Goal: Navigation & Orientation: Find specific page/section

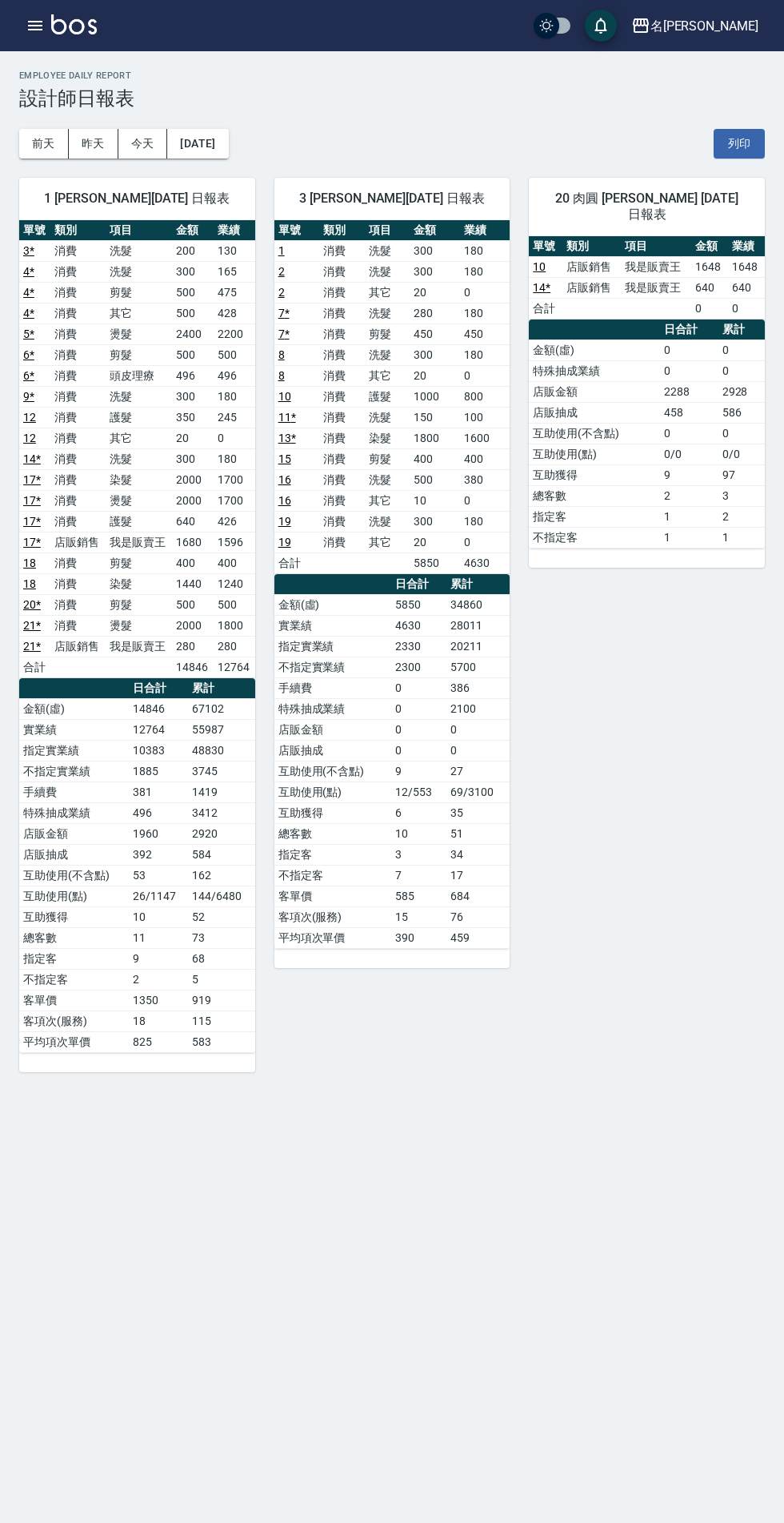
click at [36, 19] on icon "button" at bounding box center [36, 26] width 20 height 20
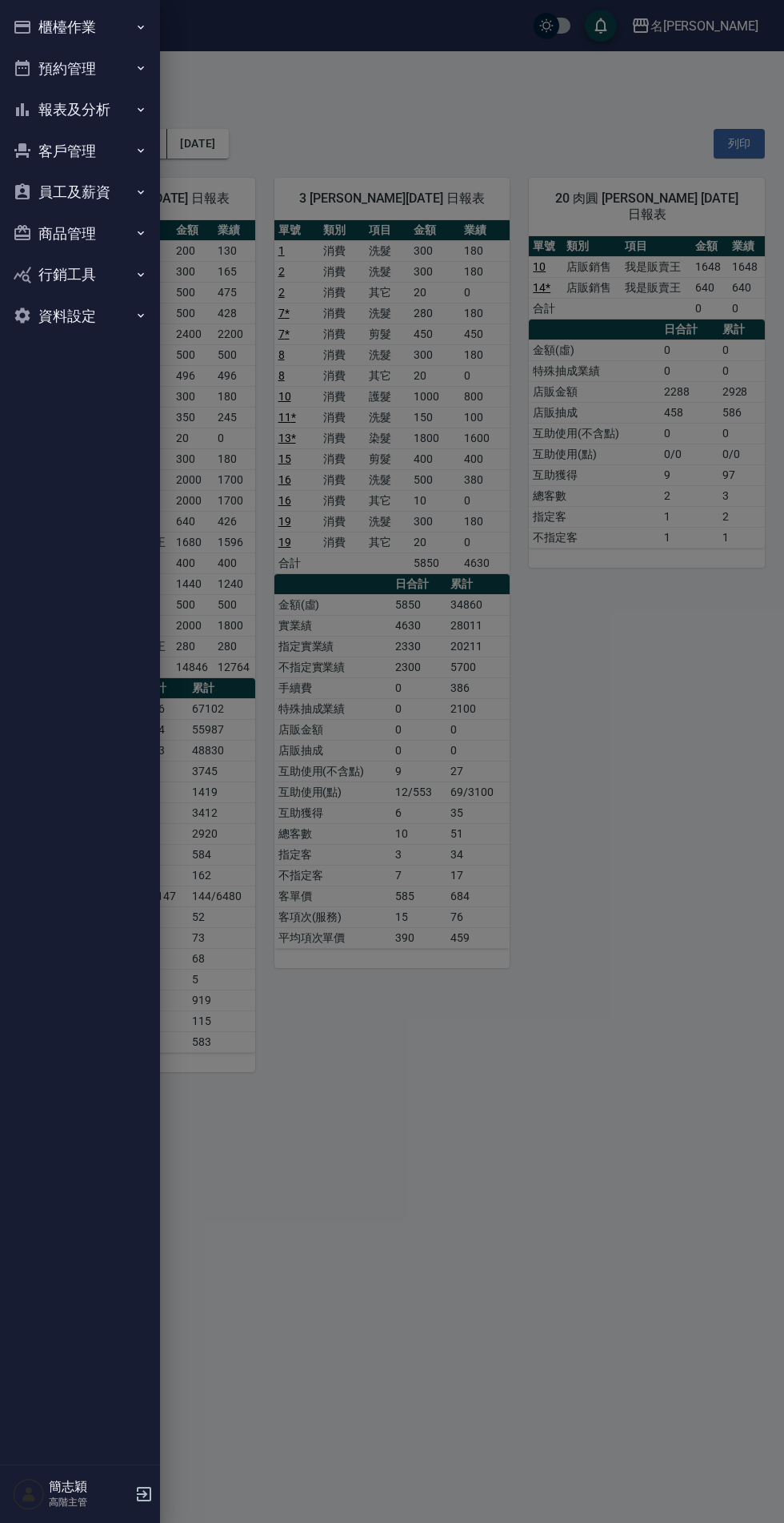
click at [93, 109] on button "報表及分析" at bounding box center [79, 109] width 147 height 42
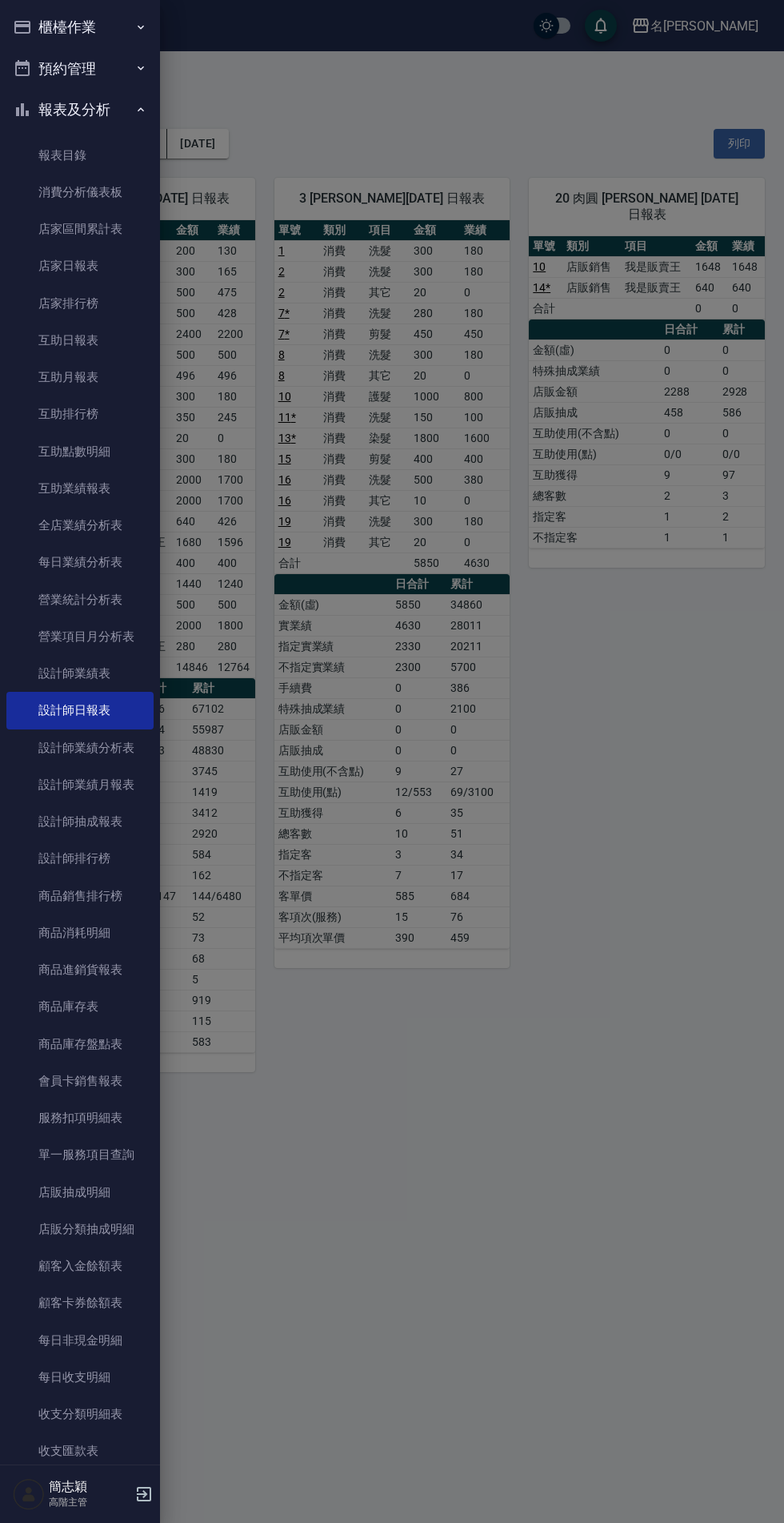
scroll to position [496, 0]
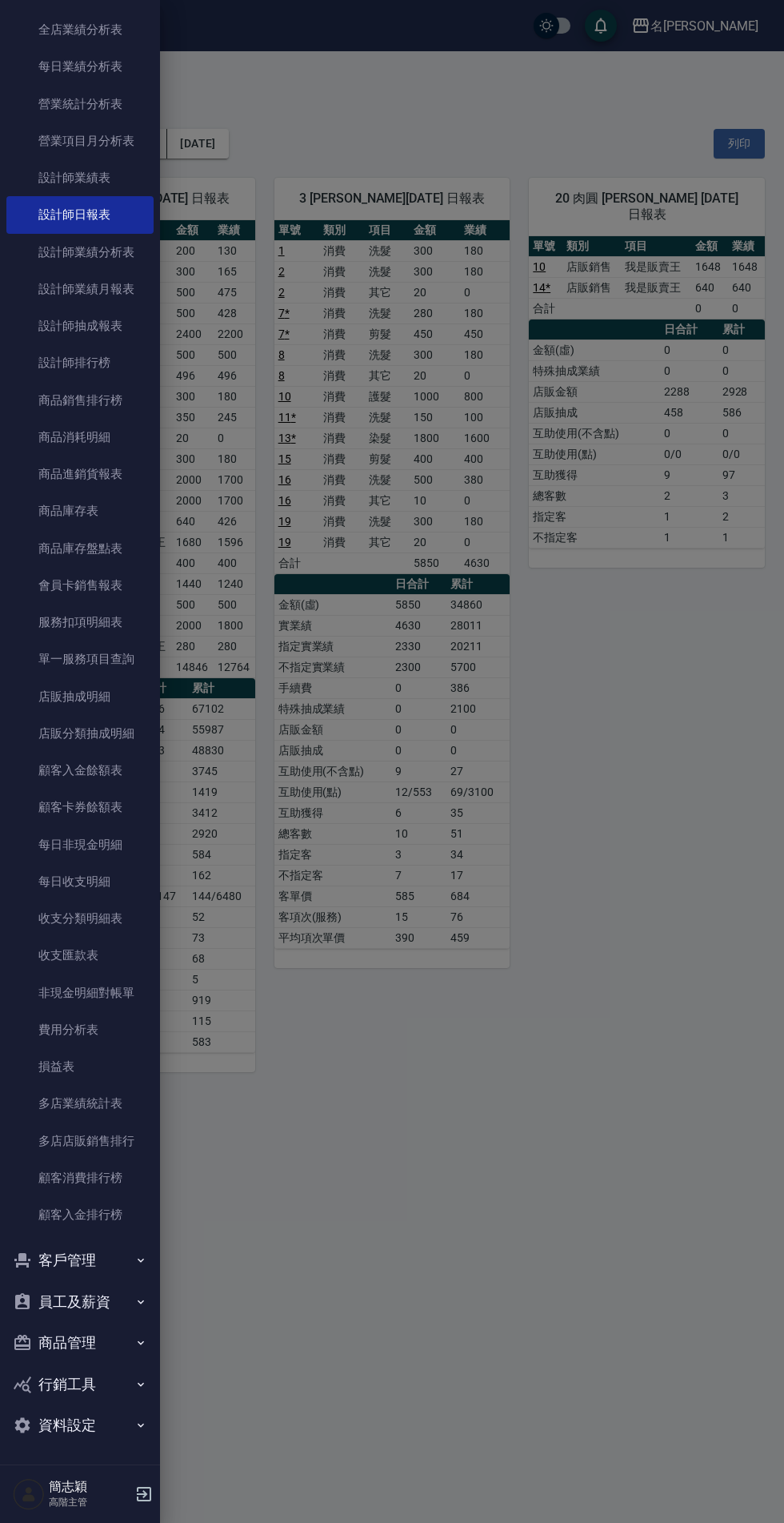
click at [102, 1084] on link "損益表" at bounding box center [79, 1065] width 147 height 36
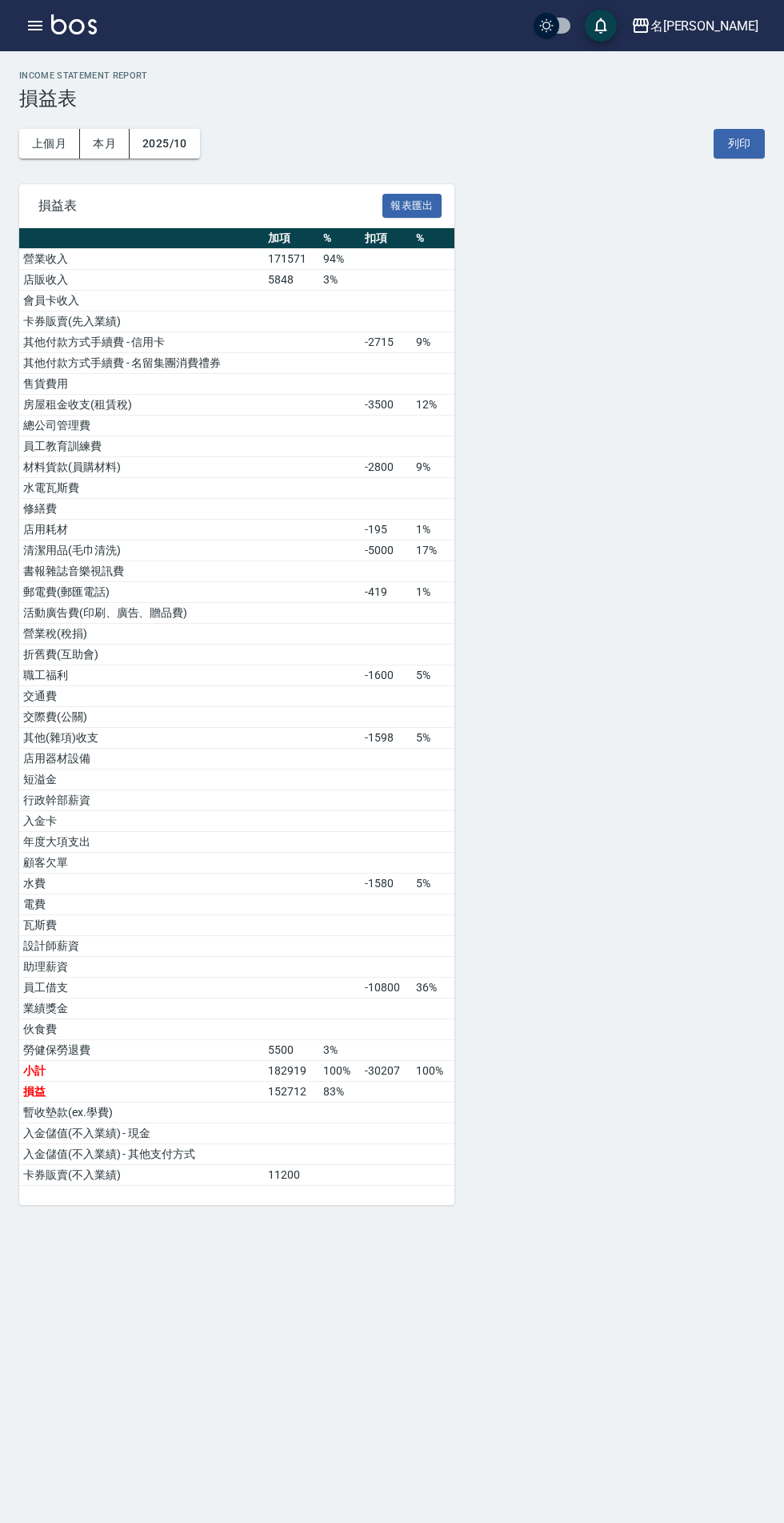
click at [36, 35] on icon "button" at bounding box center [36, 26] width 20 height 20
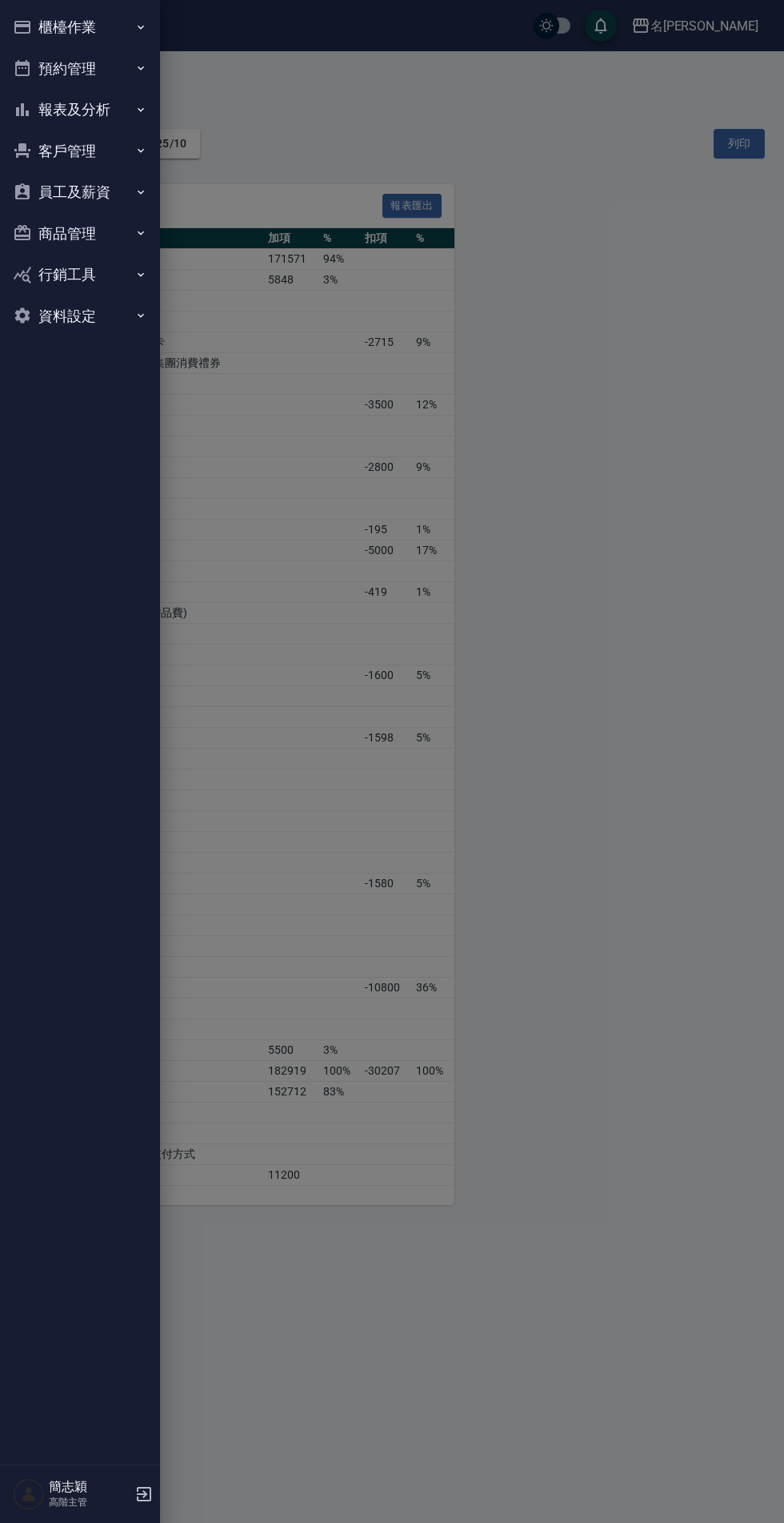
click at [100, 109] on button "報表及分析" at bounding box center [79, 109] width 147 height 42
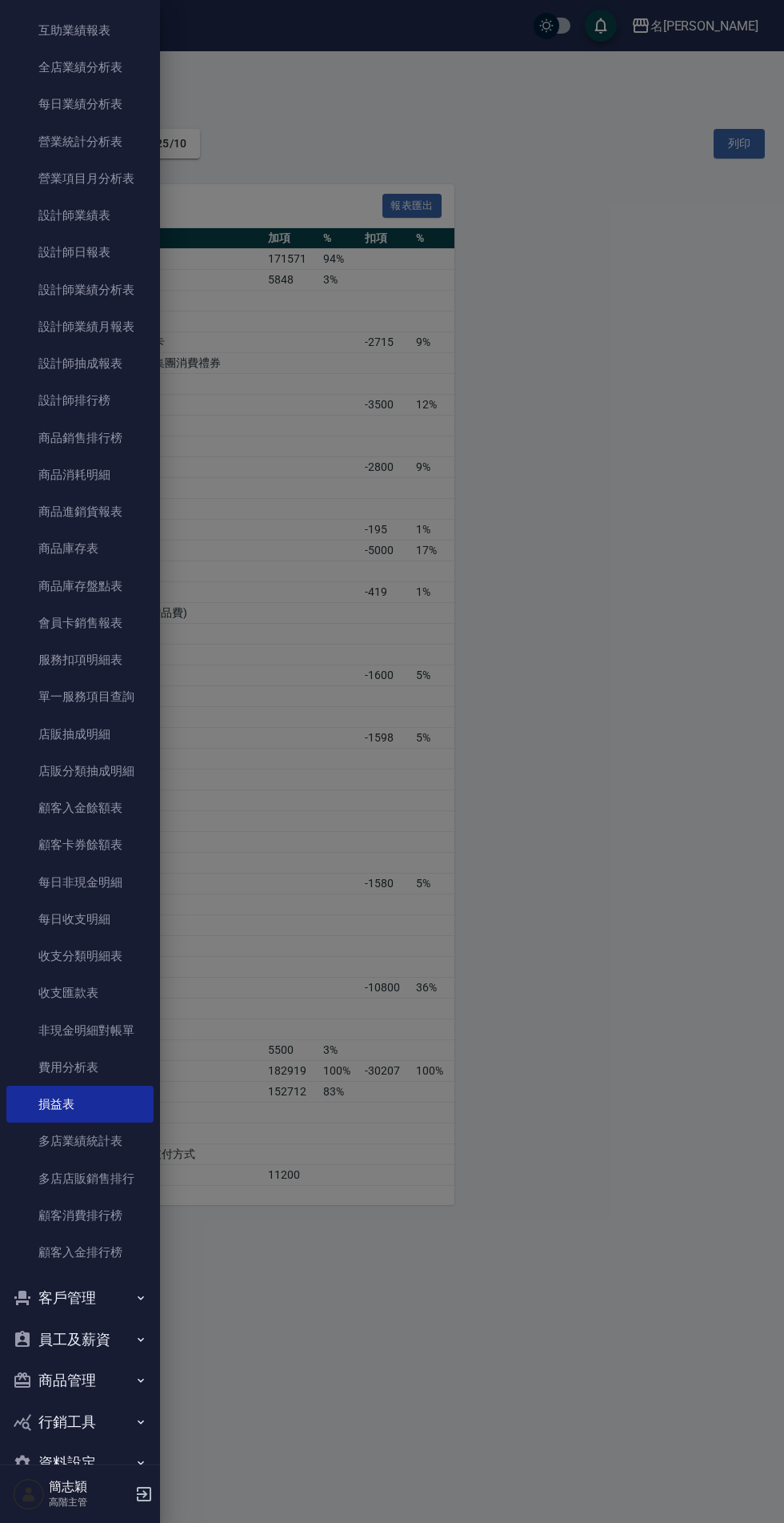
scroll to position [496, 0]
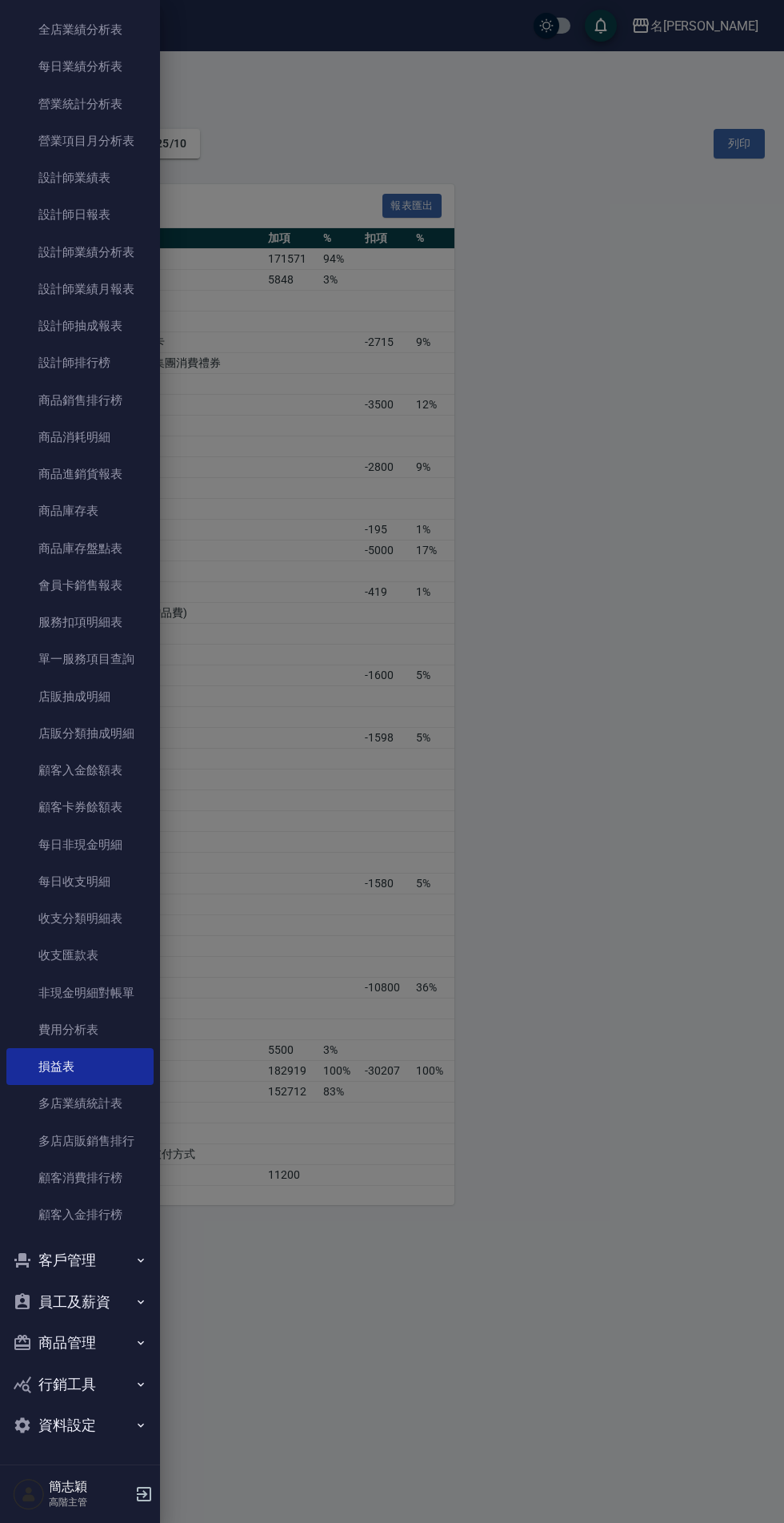
click at [112, 1099] on link "多店業績統計表" at bounding box center [79, 1103] width 147 height 36
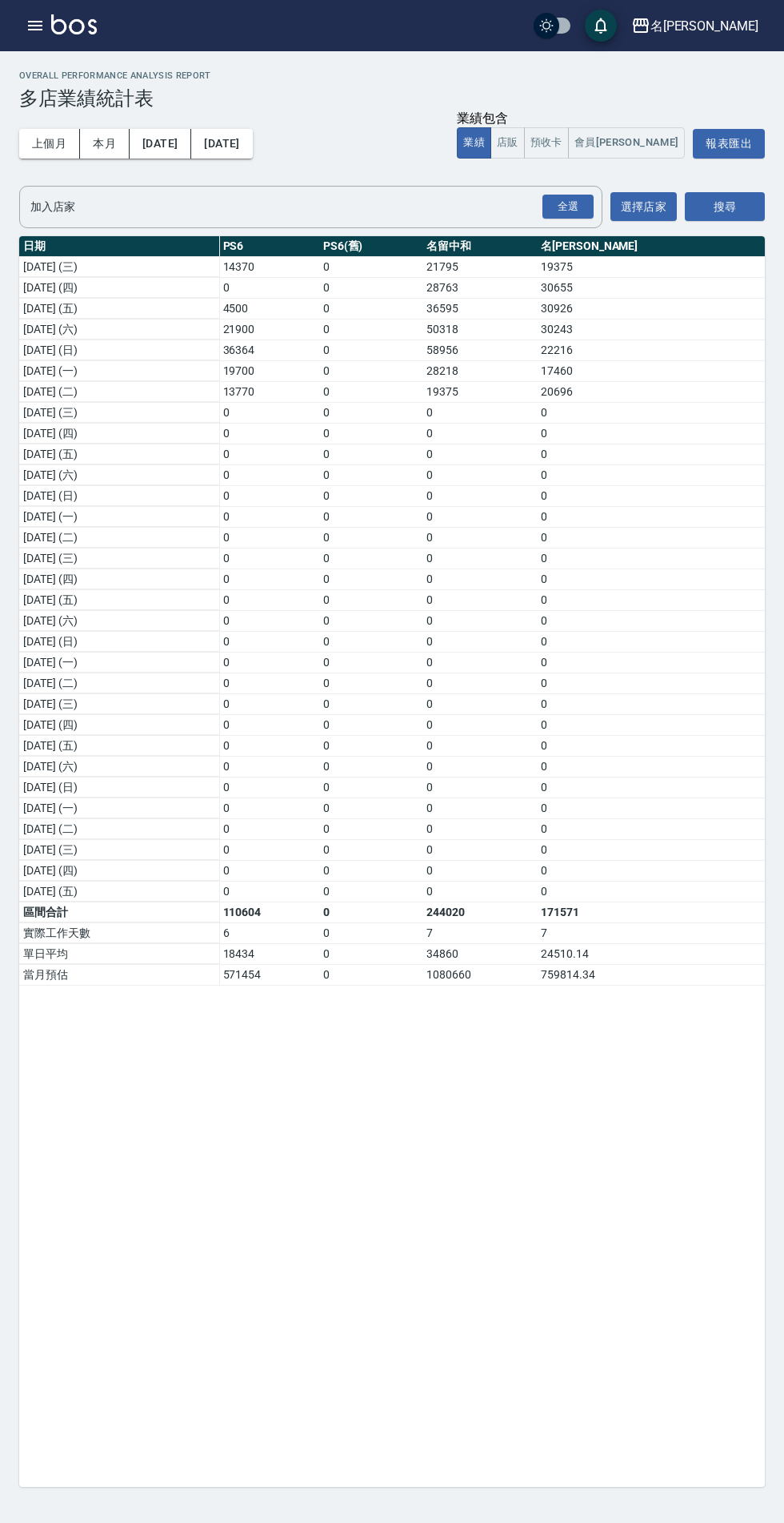
click at [728, 26] on div "名留竹林" at bounding box center [704, 26] width 108 height 20
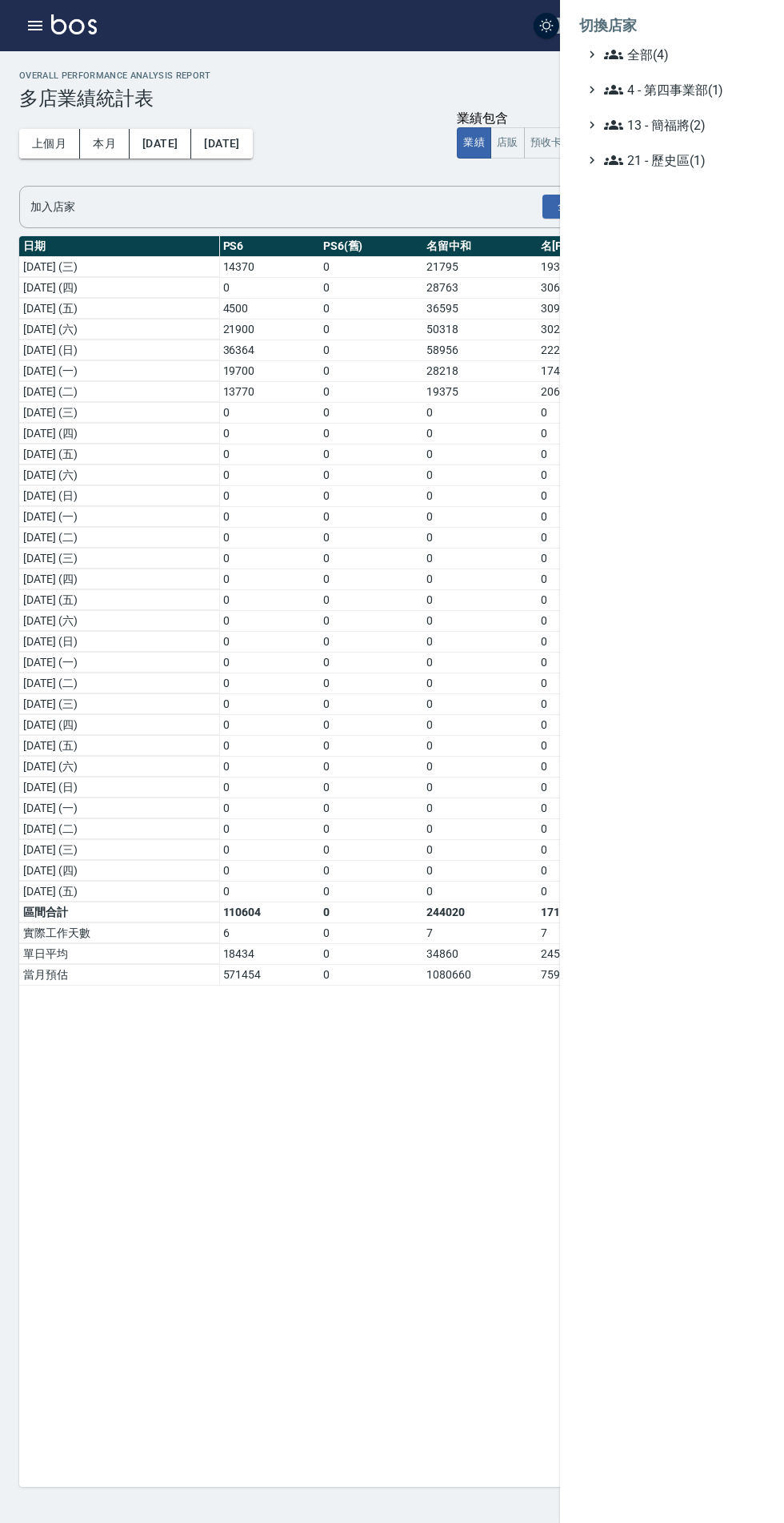
click at [675, 54] on span "全部(4)" at bounding box center [682, 54] width 155 height 20
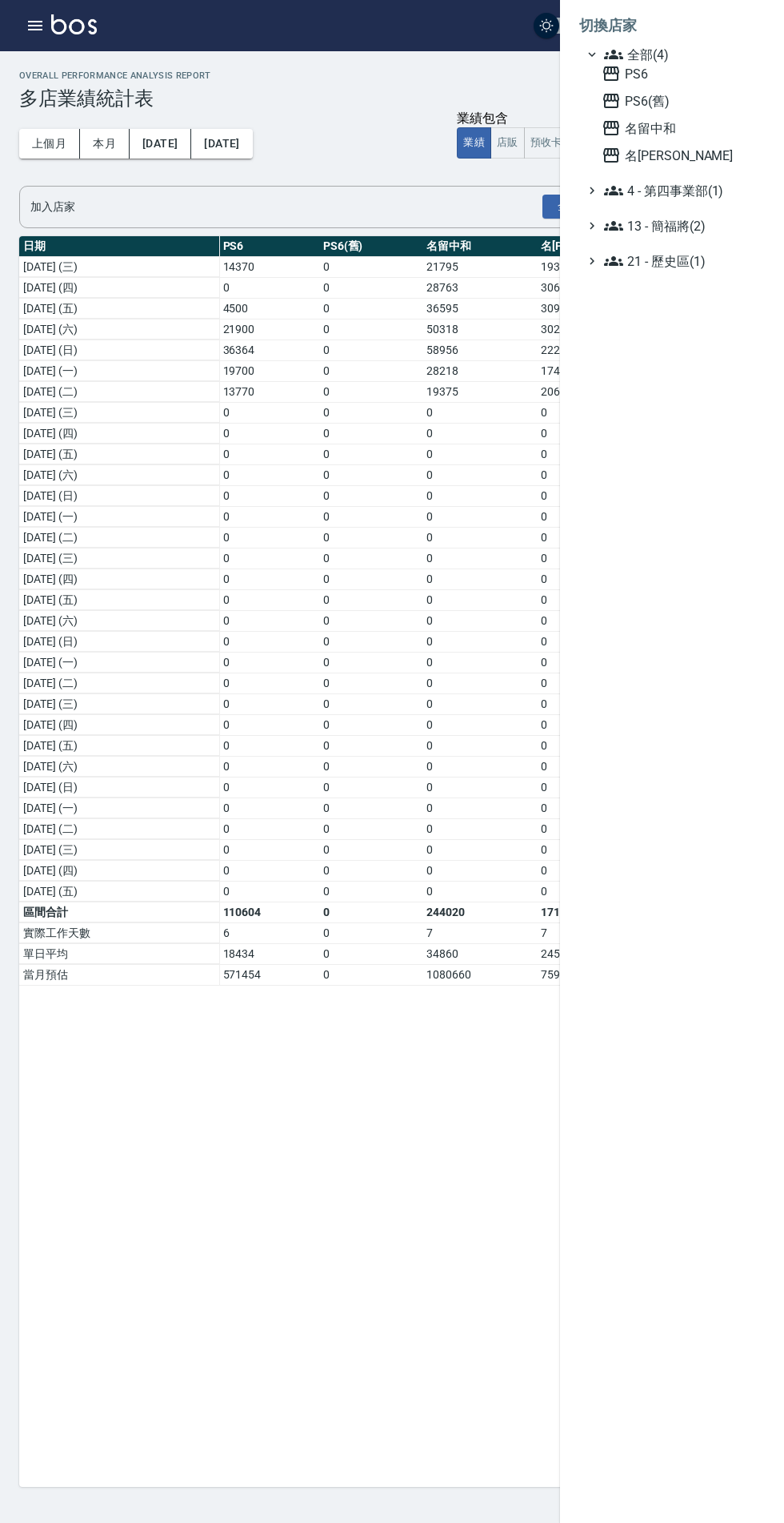
click at [665, 137] on span "名留中和" at bounding box center [680, 128] width 157 height 20
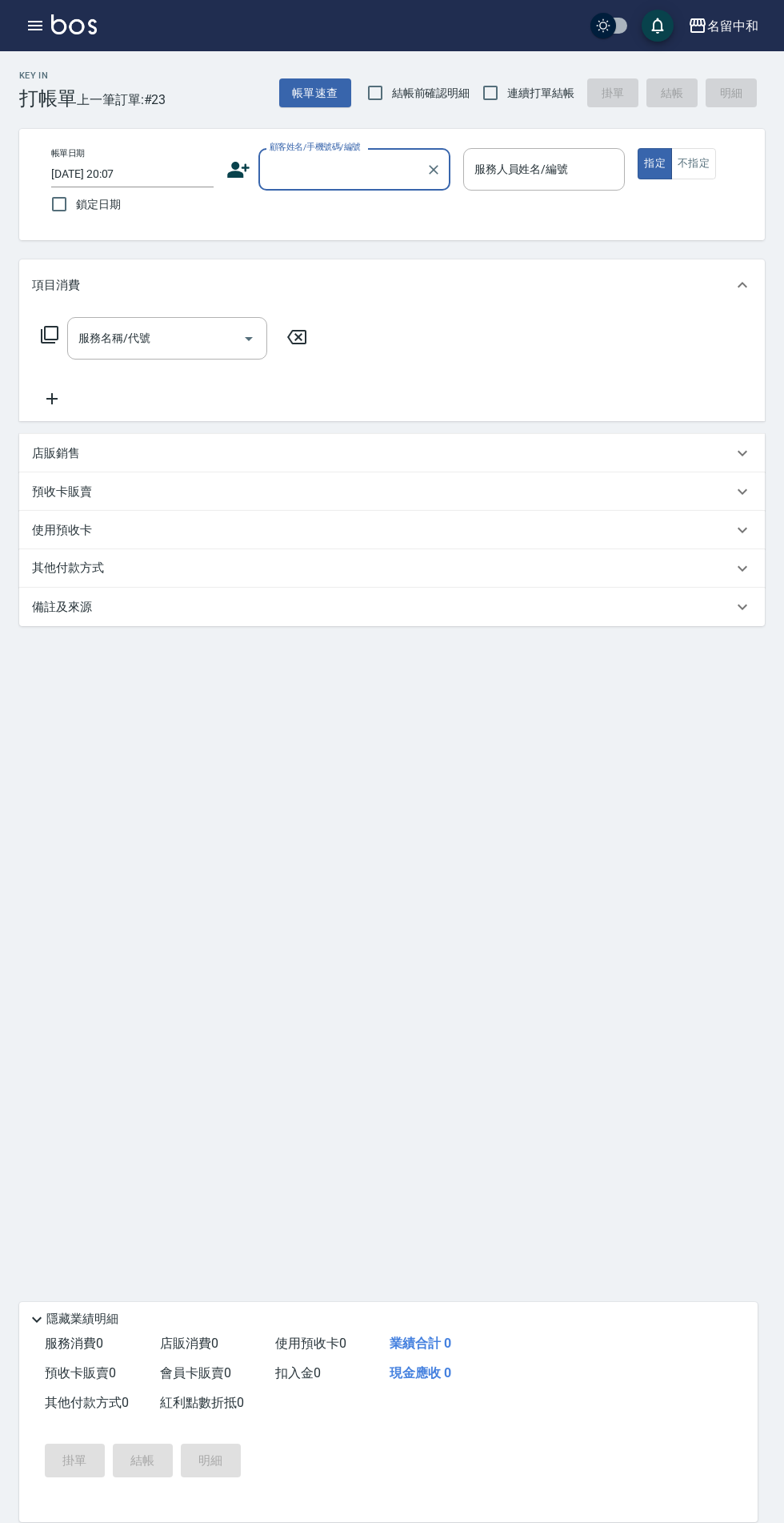
click at [32, 26] on icon "button" at bounding box center [35, 25] width 14 height 10
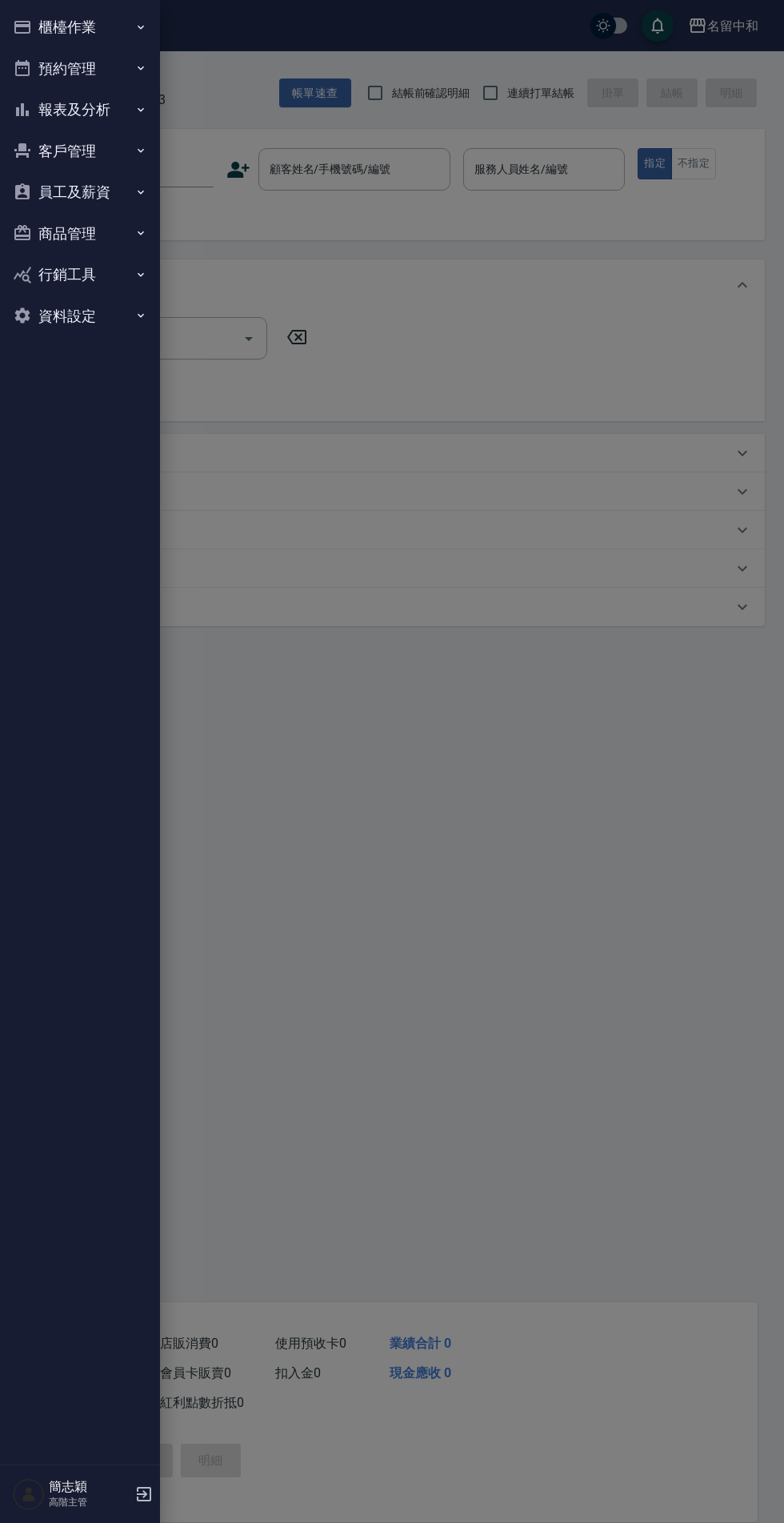
click at [118, 103] on button "報表及分析" at bounding box center [79, 109] width 147 height 42
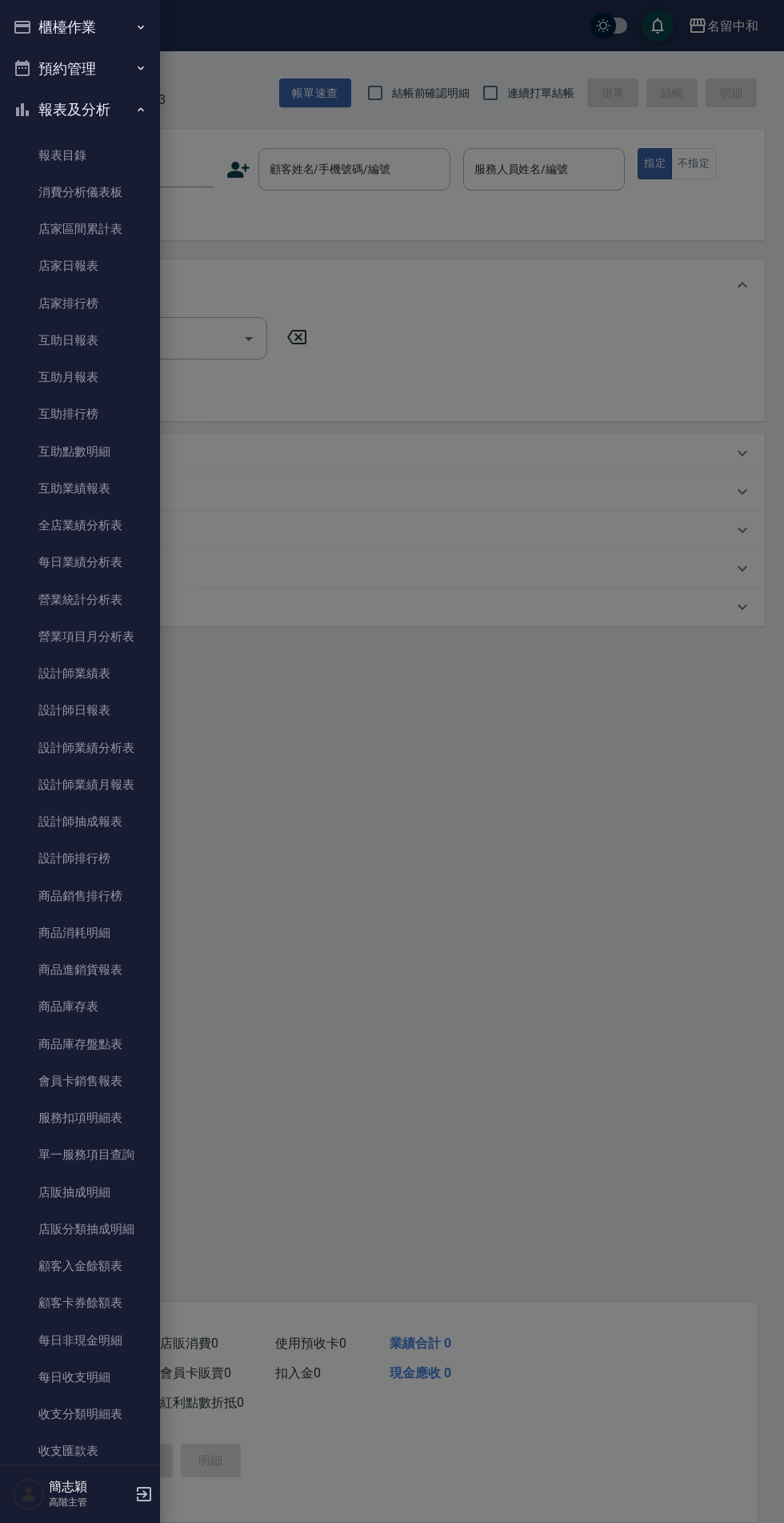
click at [116, 272] on link "店家日報表" at bounding box center [79, 265] width 147 height 36
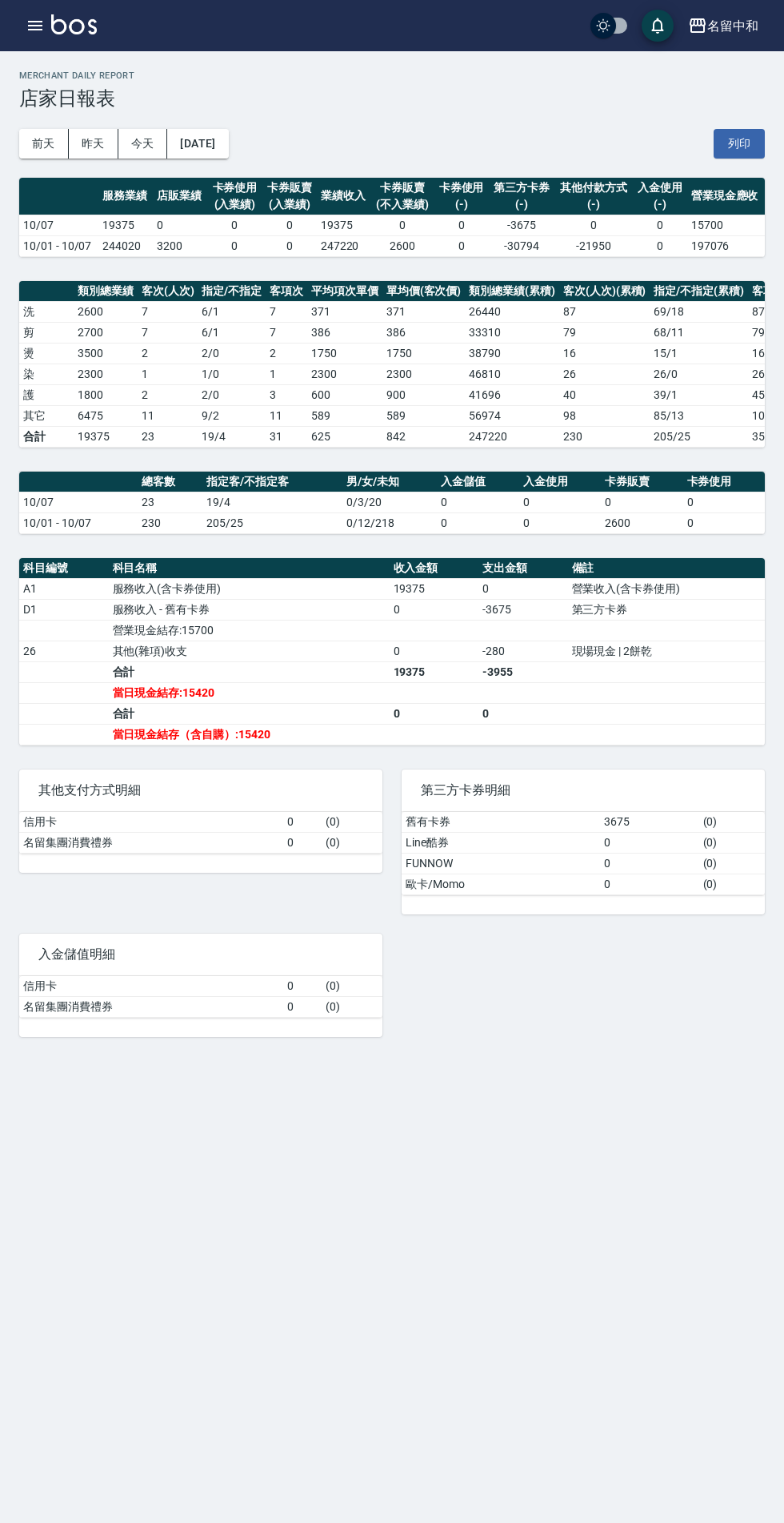
click at [36, 26] on icon "button" at bounding box center [35, 25] width 14 height 10
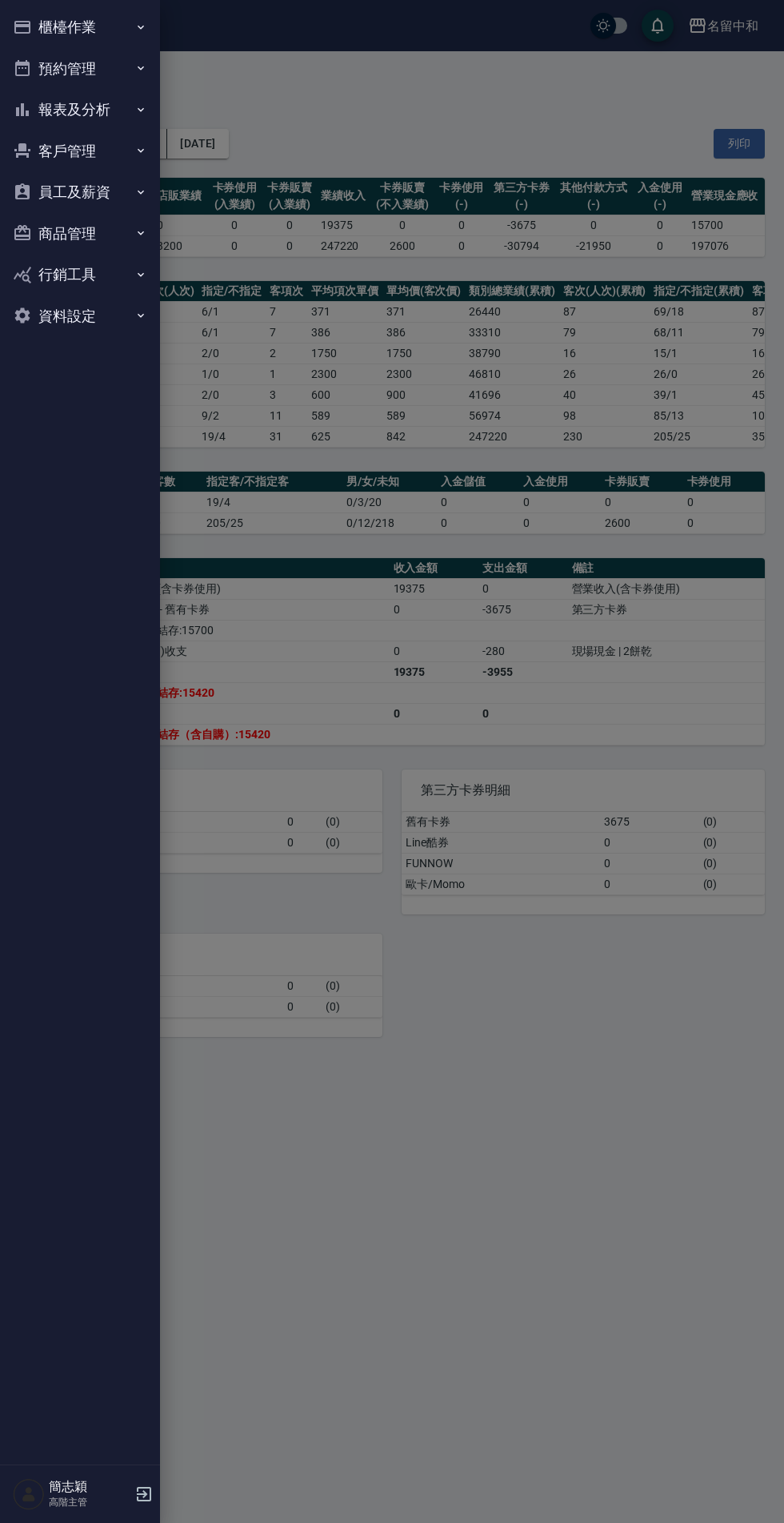
click at [114, 115] on button "報表及分析" at bounding box center [79, 109] width 147 height 42
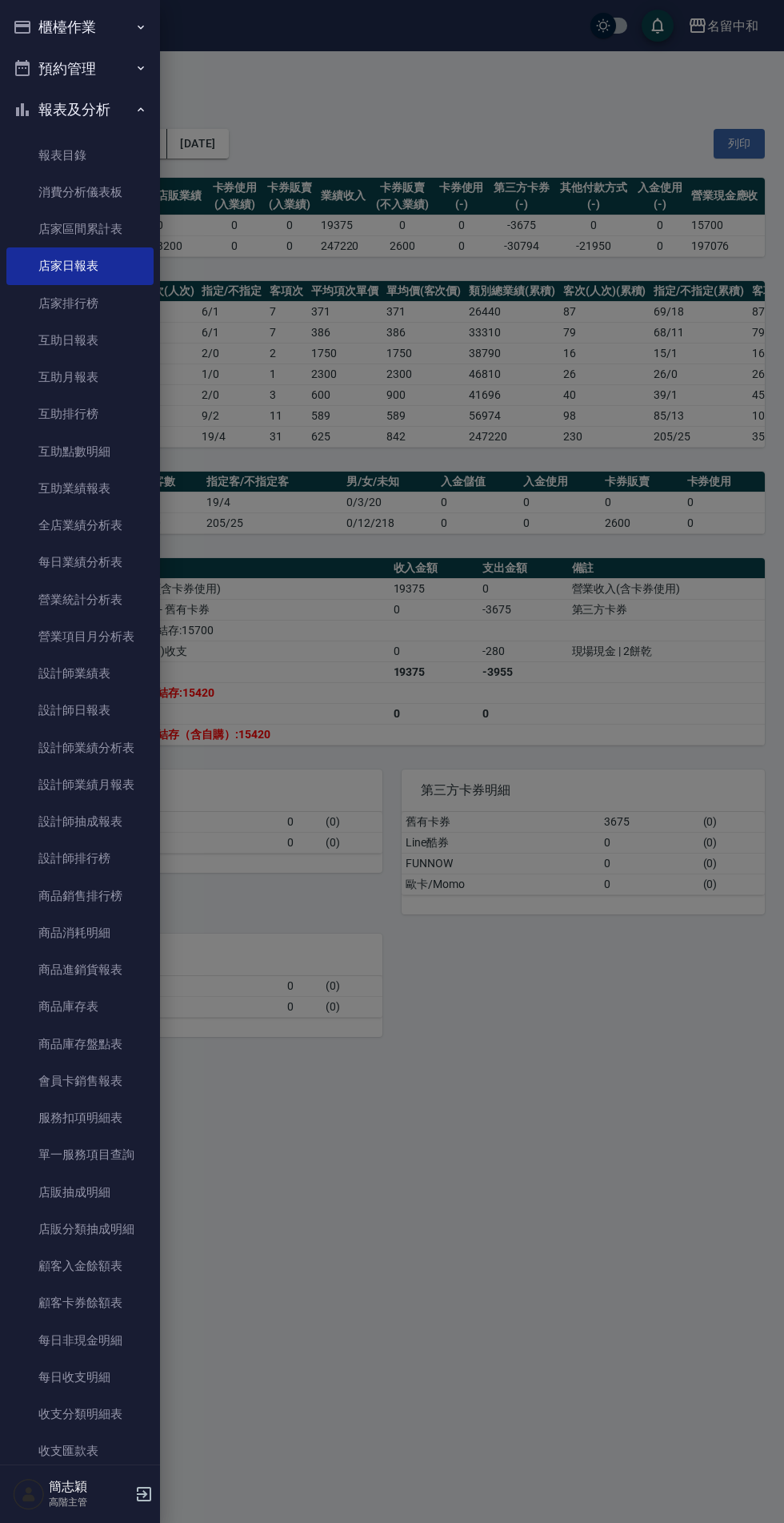
click at [98, 711] on link "設計師日報表" at bounding box center [79, 709] width 147 height 36
